Goal: Find specific page/section: Find specific page/section

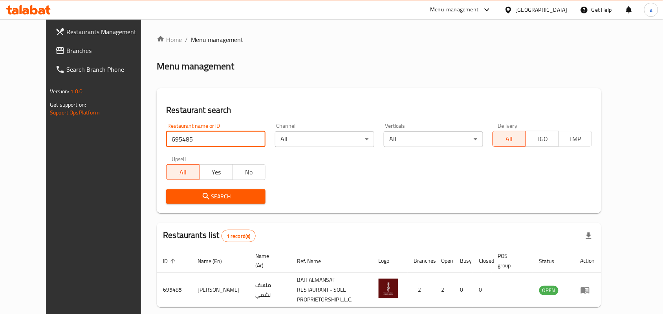
click at [535, 13] on div "[GEOGRAPHIC_DATA]" at bounding box center [541, 9] width 52 height 9
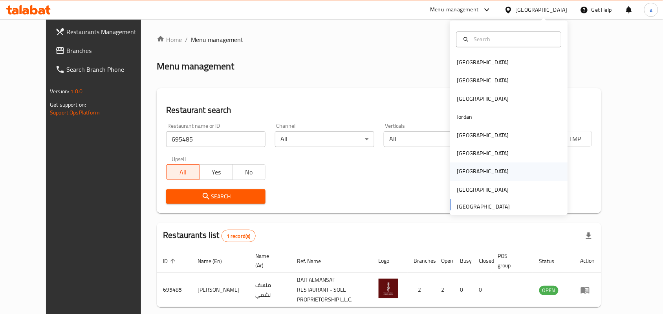
click at [460, 172] on div "[GEOGRAPHIC_DATA]" at bounding box center [483, 172] width 52 height 9
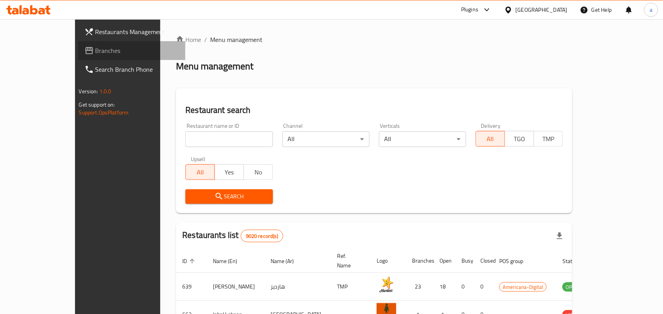
drag, startPoint x: 40, startPoint y: 52, endPoint x: 45, endPoint y: 55, distance: 6.5
click at [95, 52] on span "Branches" at bounding box center [137, 50] width 84 height 9
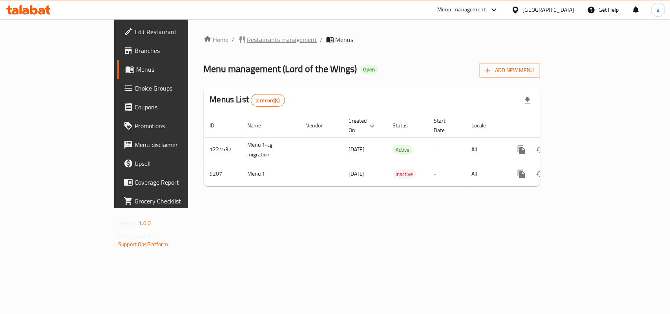
click at [247, 40] on span "Restaurants management" at bounding box center [282, 39] width 70 height 9
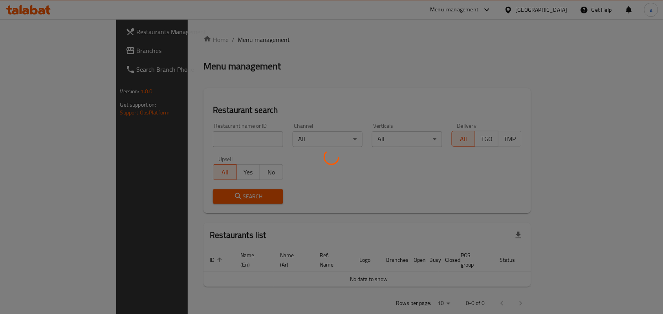
click at [192, 138] on div at bounding box center [331, 157] width 663 height 314
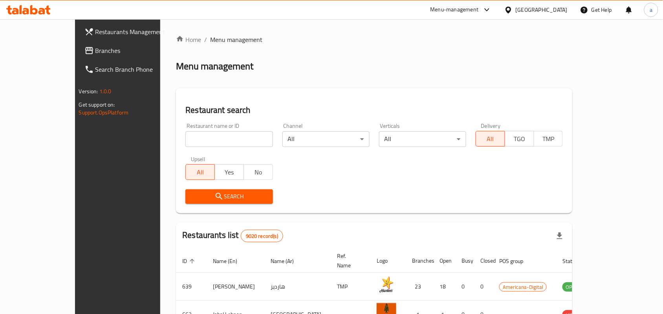
click at [185, 136] on input "search" at bounding box center [228, 139] width 87 height 16
paste input "5558"
type input "5558"
click button "Search" at bounding box center [228, 197] width 87 height 15
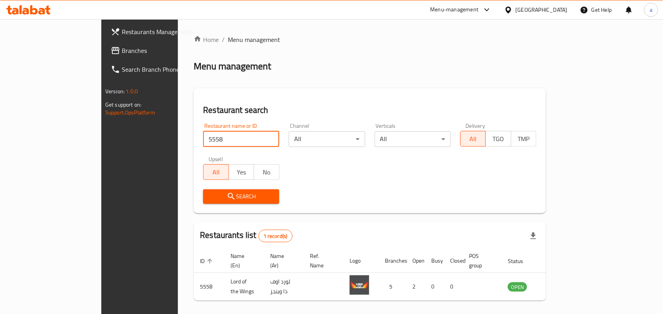
click at [554, 7] on div "[GEOGRAPHIC_DATA]" at bounding box center [541, 9] width 52 height 9
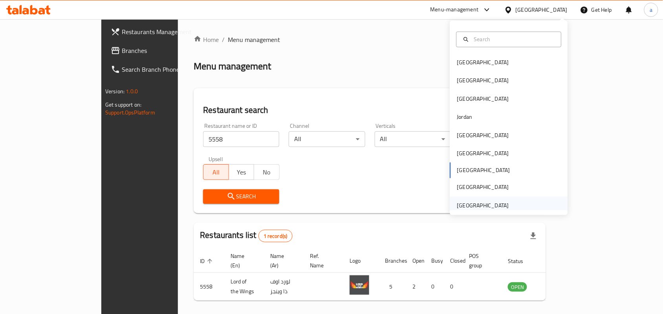
click at [489, 203] on div "[GEOGRAPHIC_DATA]" at bounding box center [483, 205] width 52 height 9
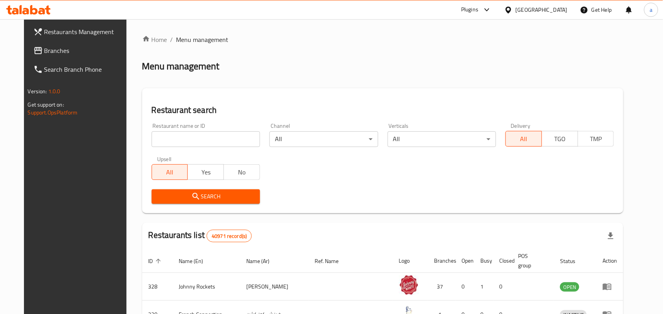
click at [44, 47] on span "Branches" at bounding box center [86, 50] width 84 height 9
